Goal: Transaction & Acquisition: Purchase product/service

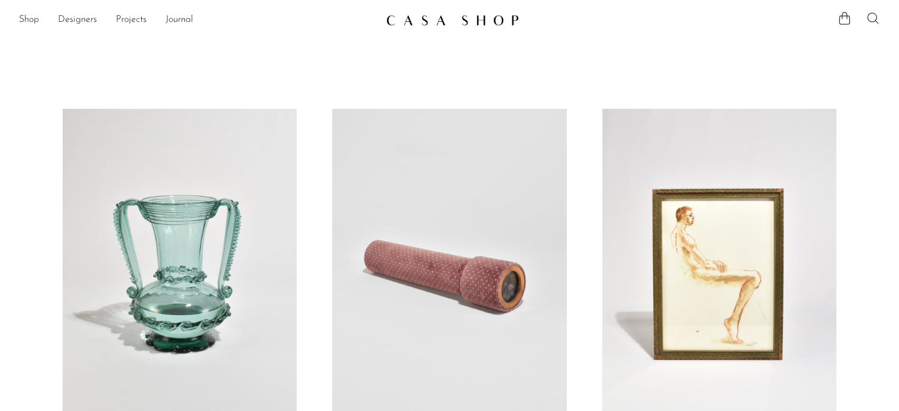
click at [877, 20] on icon at bounding box center [873, 18] width 14 height 14
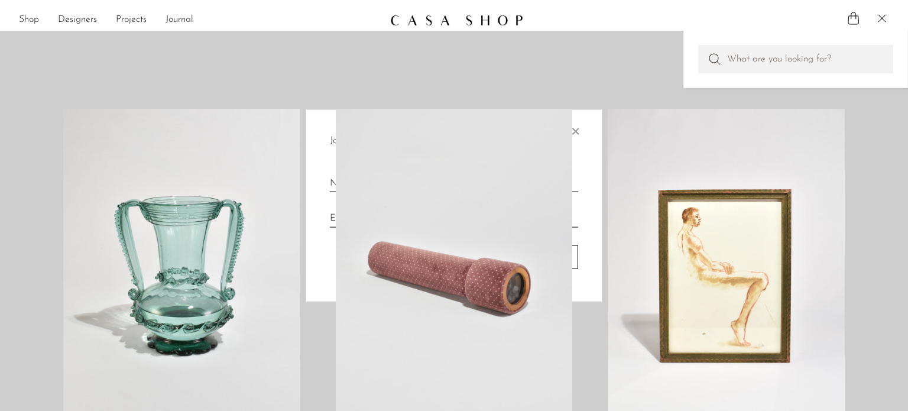
click at [804, 62] on div at bounding box center [454, 205] width 908 height 411
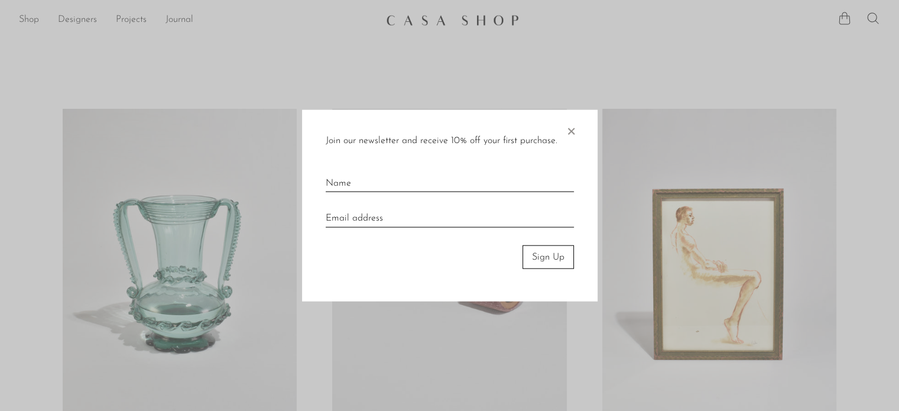
click at [567, 134] on span "×" at bounding box center [571, 128] width 12 height 38
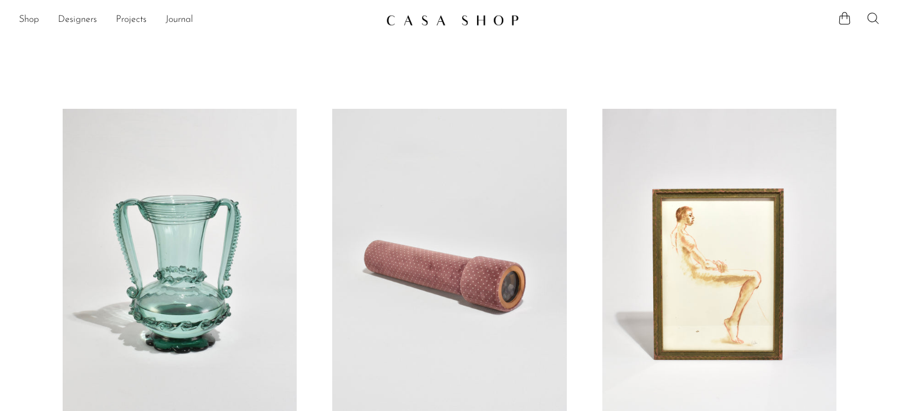
click at [876, 21] on icon at bounding box center [872, 17] width 11 height 11
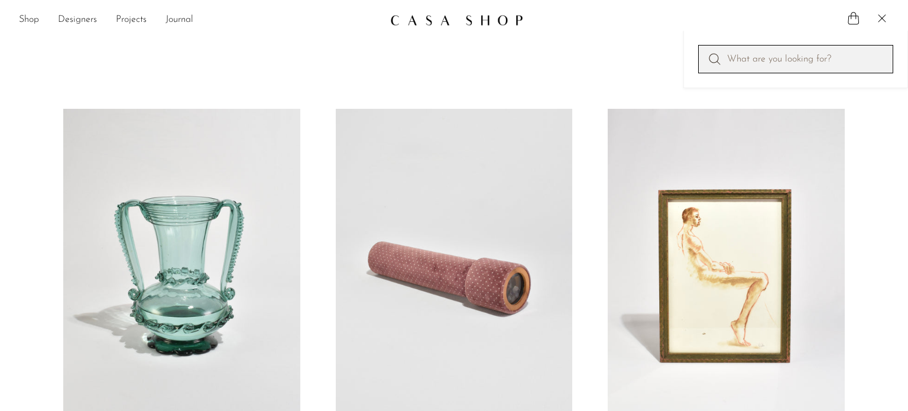
click at [816, 63] on input "Perform a search" at bounding box center [795, 59] width 195 height 28
type input "earring organizer box"
